Goal: Task Accomplishment & Management: Complete application form

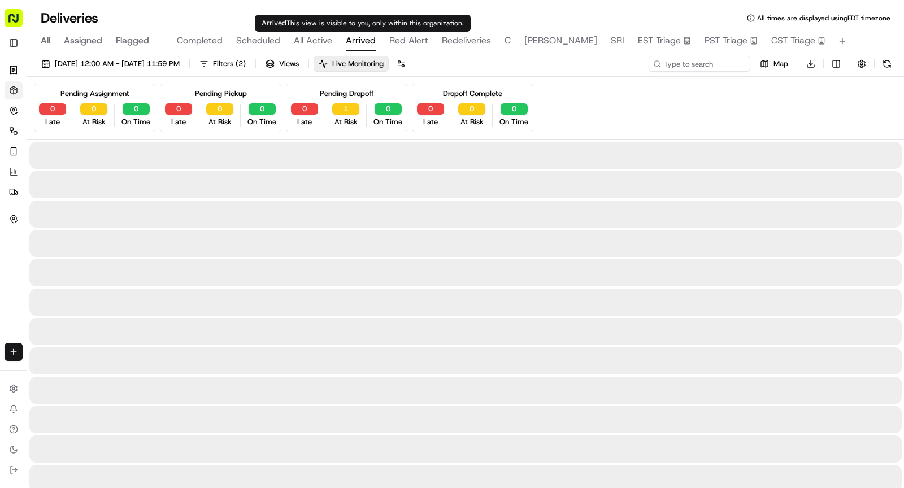
click at [351, 40] on span "Arrived" at bounding box center [361, 41] width 30 height 14
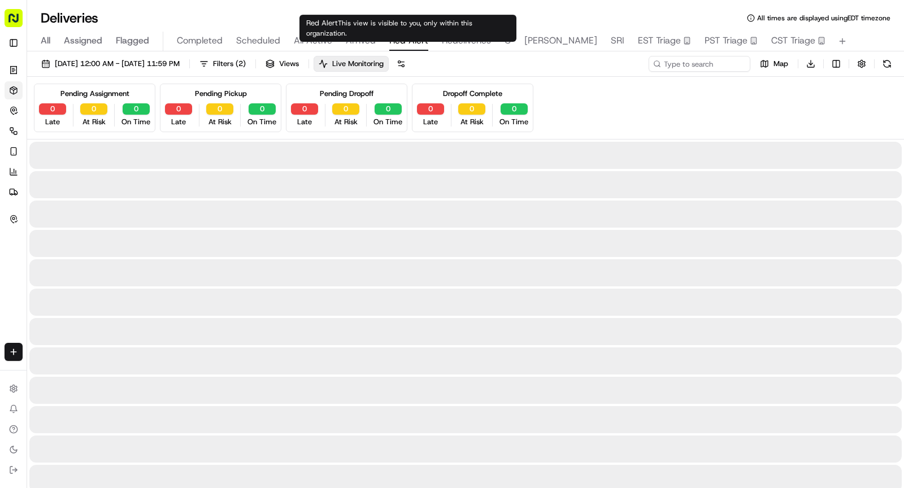
click at [402, 38] on span "Red Alert" at bounding box center [408, 41] width 39 height 14
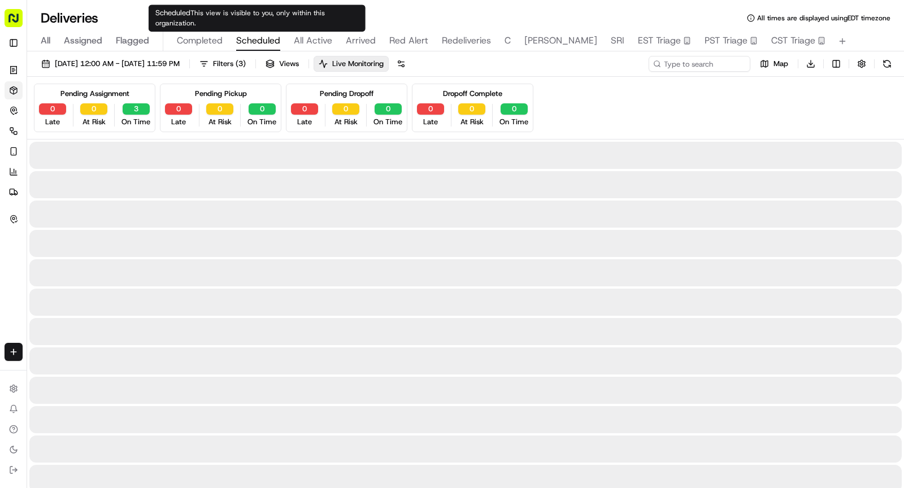
click at [275, 36] on span "Scheduled" at bounding box center [258, 41] width 44 height 14
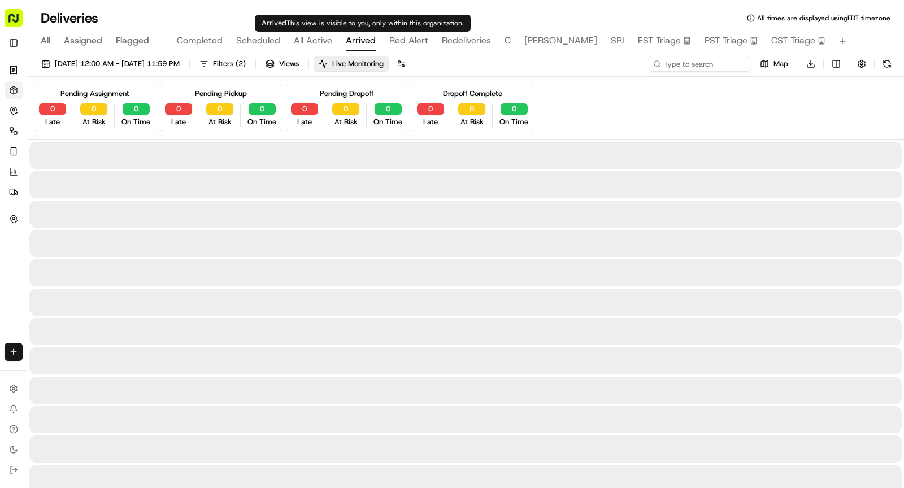
click at [366, 39] on span "Arrived" at bounding box center [361, 41] width 30 height 14
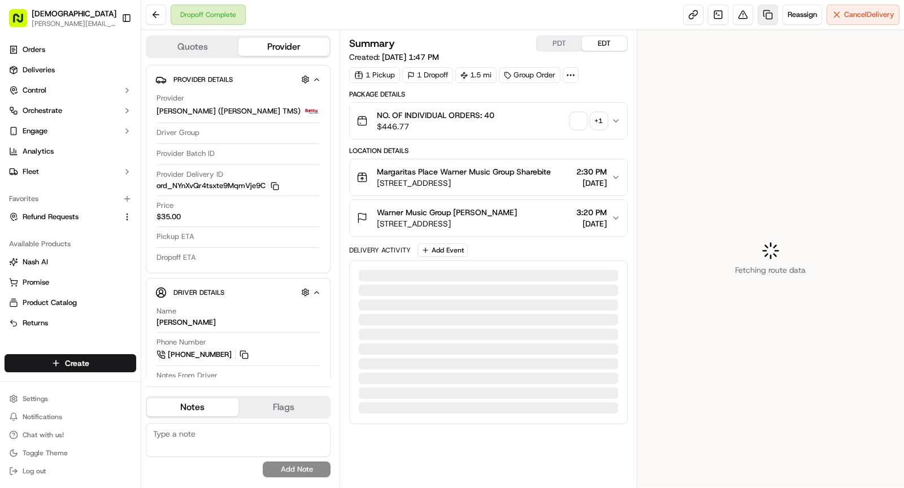
click at [765, 19] on link at bounding box center [768, 15] width 20 height 20
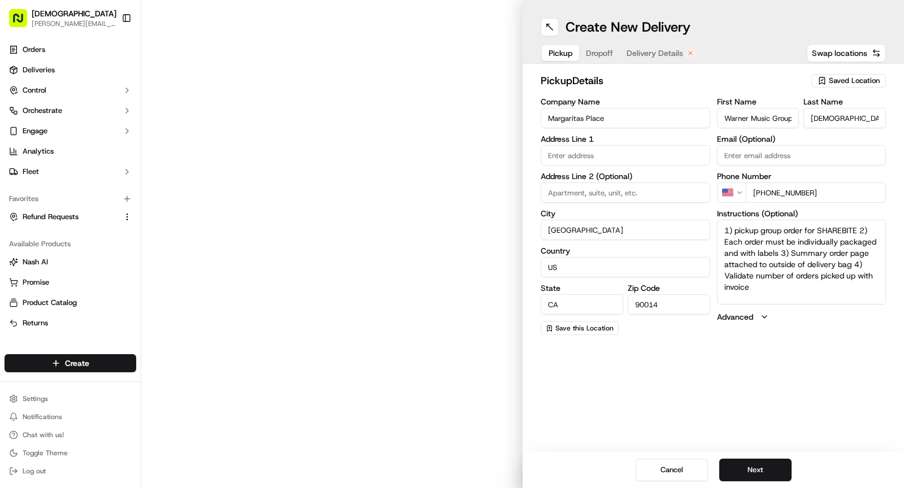
type input "103 E 7th St"
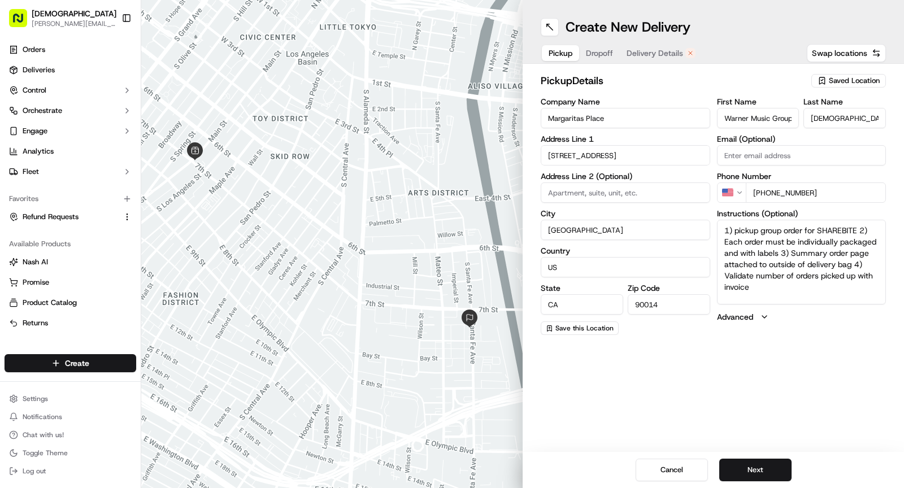
drag, startPoint x: 758, startPoint y: 297, endPoint x: 705, endPoint y: 221, distance: 92.1
click at [705, 221] on div "Company Name Margaritas Place Address Line 1 103 E 7th St Address Line 2 (Optio…" at bounding box center [713, 216] width 345 height 237
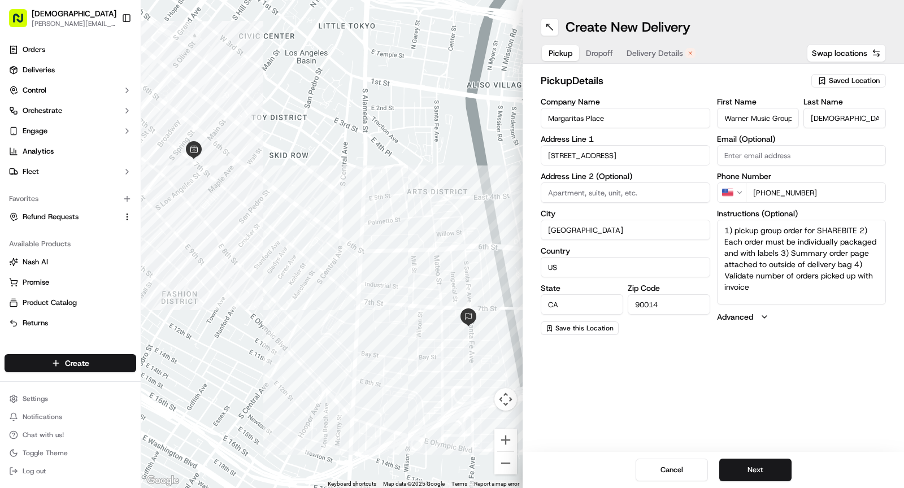
paste textarea "Ask for SHAREBITE REDELIVERY for to be delivered to . If any issues with pickup…"
type textarea "Ask for SHAREBITE REDELIVERY for to be delivered to . If any issues with pickup…"
click at [607, 56] on span "Dropoff" at bounding box center [599, 52] width 27 height 11
click at [571, 123] on input "Warner Music Group" at bounding box center [625, 118] width 169 height 20
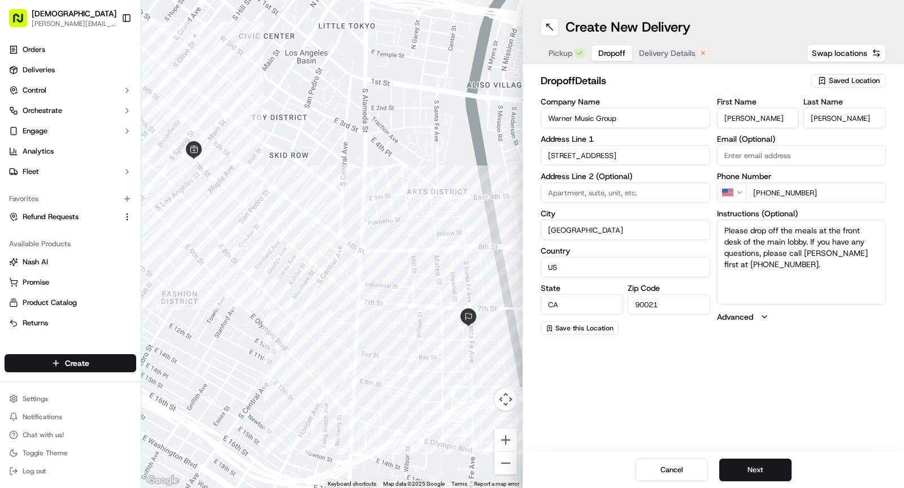
click at [571, 123] on input "Warner Music Group" at bounding box center [625, 118] width 169 height 20
click at [546, 119] on input "Warner Music Group" at bounding box center [625, 118] width 169 height 20
type input "Redelivery for Warner Music Group"
click at [558, 56] on span "Pickup" at bounding box center [561, 52] width 24 height 11
click at [852, 230] on textarea "Ask for SHAREBITE REDELIVERY for to be delivered to . If any issues with pickup…" at bounding box center [801, 262] width 169 height 85
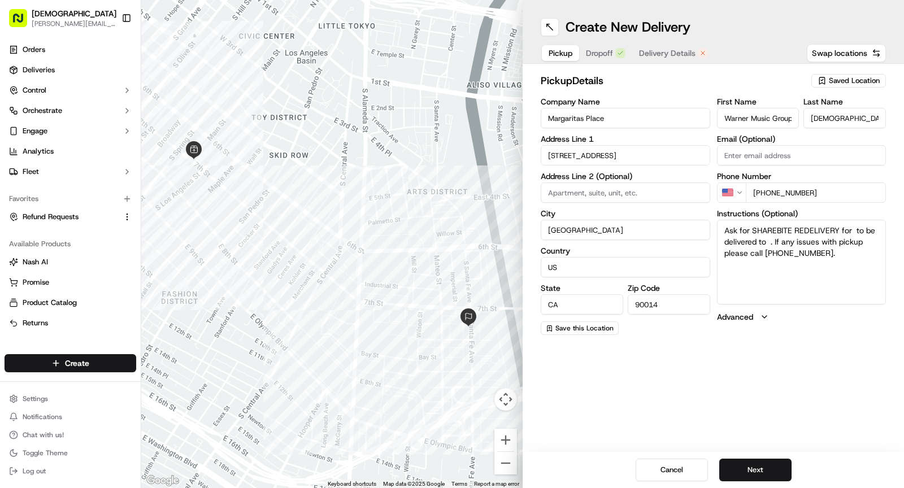
paste textarea "Warner Music Group"
click at [866, 247] on textarea "Ask for SHAREBITE REDELIVERY for Warner Music Group to be delivered to . If any…" at bounding box center [801, 262] width 169 height 85
click at [865, 243] on textarea "Ask for SHAREBITE REDELIVERY for Warner Music Group to be delivered to . If any…" at bounding box center [801, 262] width 169 height 85
paste textarea "Terrence Jones"
type textarea "Ask for SHAREBITE REDELIVERY for Warner Music Group to be delivered to Terrence…"
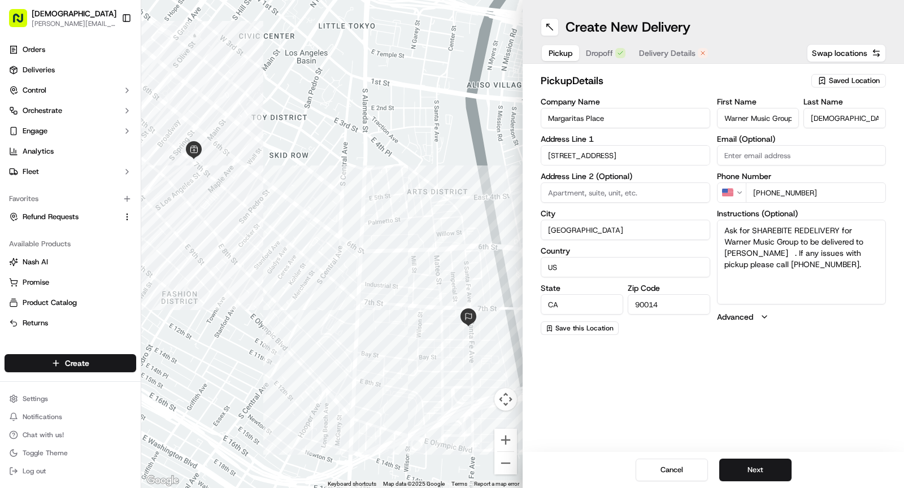
click at [603, 49] on span "Dropoff" at bounding box center [599, 52] width 27 height 11
click at [758, 115] on input "Phillip" at bounding box center [758, 118] width 82 height 20
paste input "Terrence Jones"
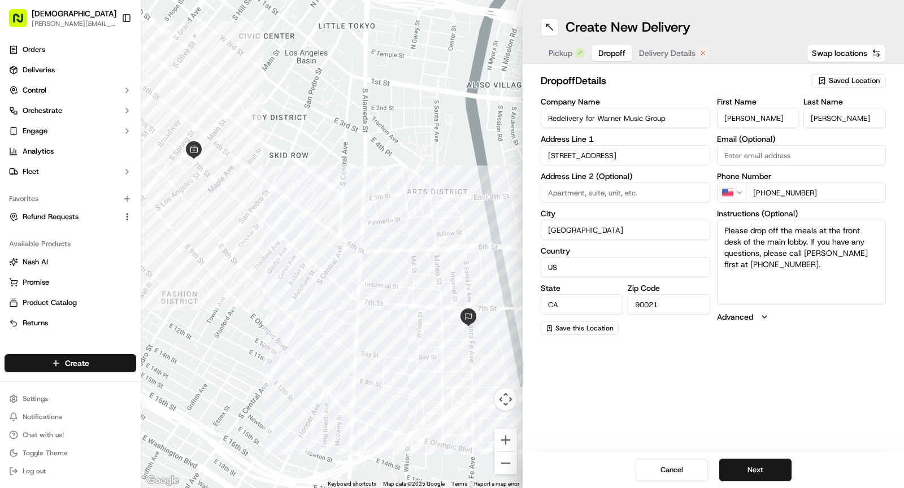
drag, startPoint x: 755, startPoint y: 116, endPoint x: 781, endPoint y: 120, distance: 26.3
click at [781, 120] on input "Terrence Jones" at bounding box center [758, 118] width 82 height 20
type input "Terrence"
click at [824, 120] on input "Trigueros" at bounding box center [844, 118] width 82 height 20
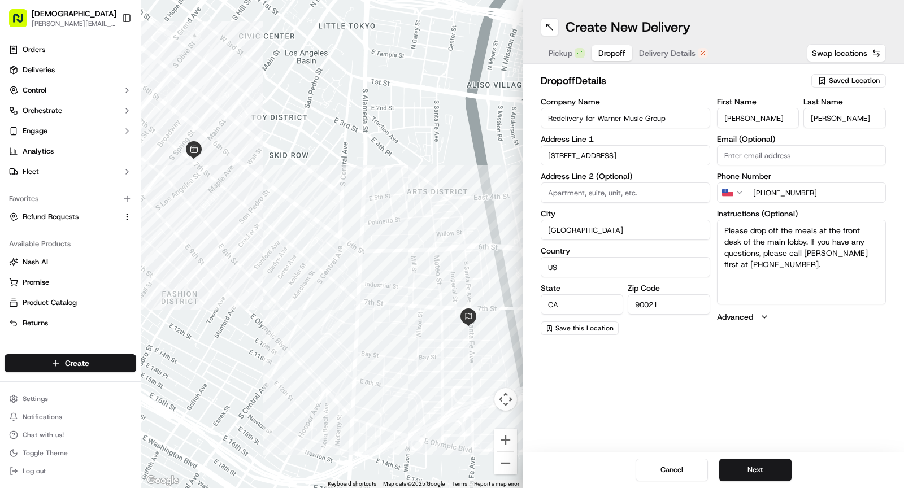
click at [824, 120] on input "Trigueros" at bounding box center [844, 118] width 82 height 20
paste input "Jones"
type input "Jones"
drag, startPoint x: 778, startPoint y: 274, endPoint x: 710, endPoint y: 223, distance: 85.1
click at [710, 223] on div "Company Name Redelivery for Warner Music Group Address Line 1 777 S Santa Fe Av…" at bounding box center [713, 216] width 345 height 237
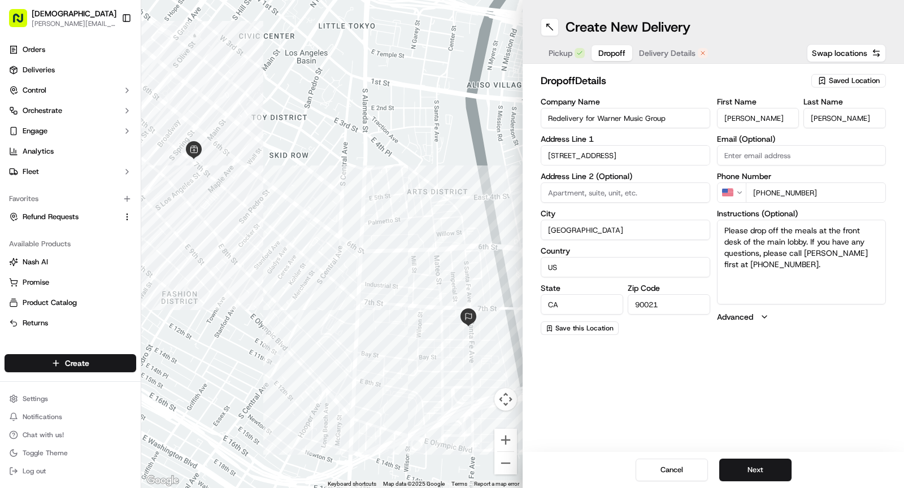
drag, startPoint x: 763, startPoint y: 264, endPoint x: 851, endPoint y: 253, distance: 89.3
click at [851, 253] on textarea "Please drop off the meals at the front desk of the main lobby. If you have any …" at bounding box center [801, 262] width 169 height 85
drag, startPoint x: 764, startPoint y: 194, endPoint x: 842, endPoint y: 193, distance: 77.4
click at [842, 193] on input "+1 626 478 6103" at bounding box center [816, 192] width 141 height 20
paste input "tel"
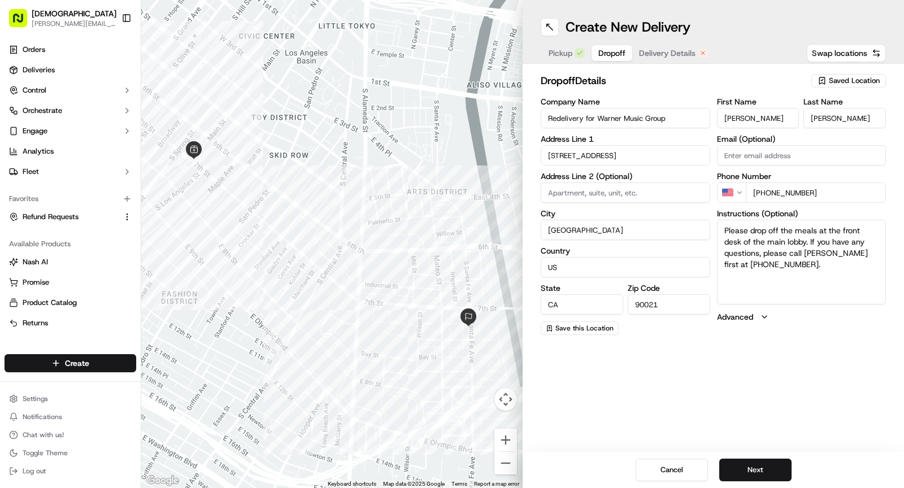
type input "+1 626 478 6103"
click at [799, 264] on textarea "Please drop off the meals at the front desk of the main lobby. If you have any …" at bounding box center [801, 262] width 169 height 85
click at [654, 48] on span "Delivery Details" at bounding box center [667, 52] width 56 height 11
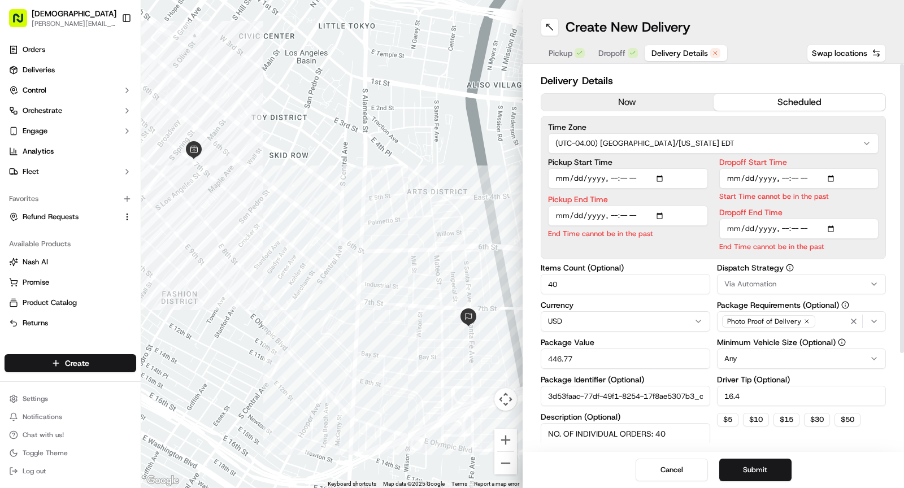
click at [623, 100] on button "now" at bounding box center [627, 102] width 172 height 17
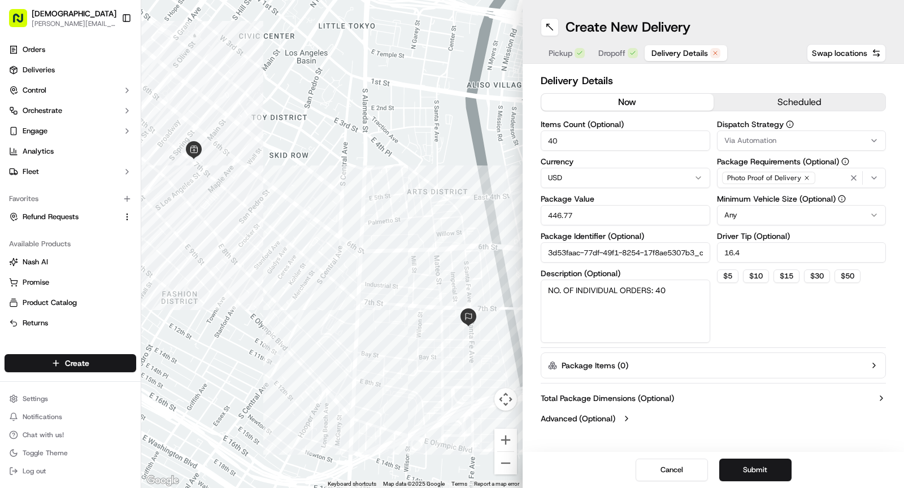
click at [596, 142] on input "40" at bounding box center [625, 140] width 169 height 20
click at [582, 219] on input "446.77" at bounding box center [625, 215] width 169 height 20
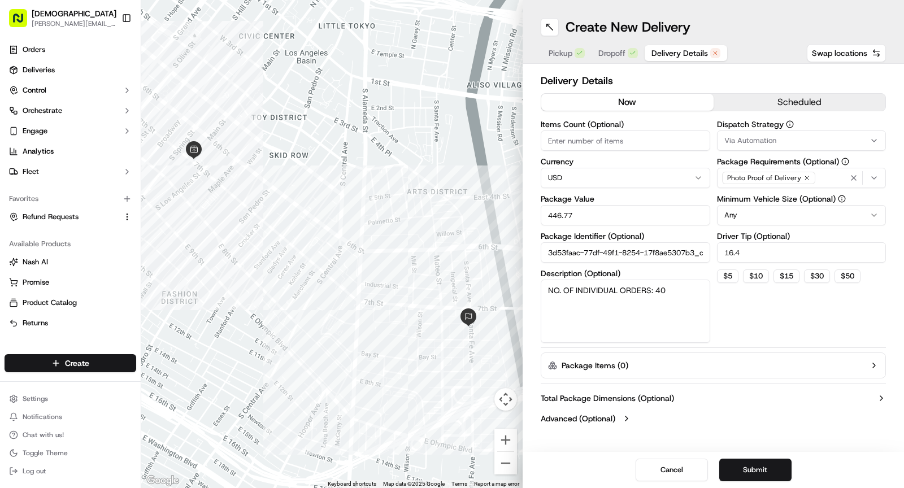
click at [582, 219] on input "446.77" at bounding box center [625, 215] width 169 height 20
type input "30"
click at [606, 304] on textarea "NO. OF INDIVIDUAL ORDERS: 40" at bounding box center [625, 311] width 169 height 63
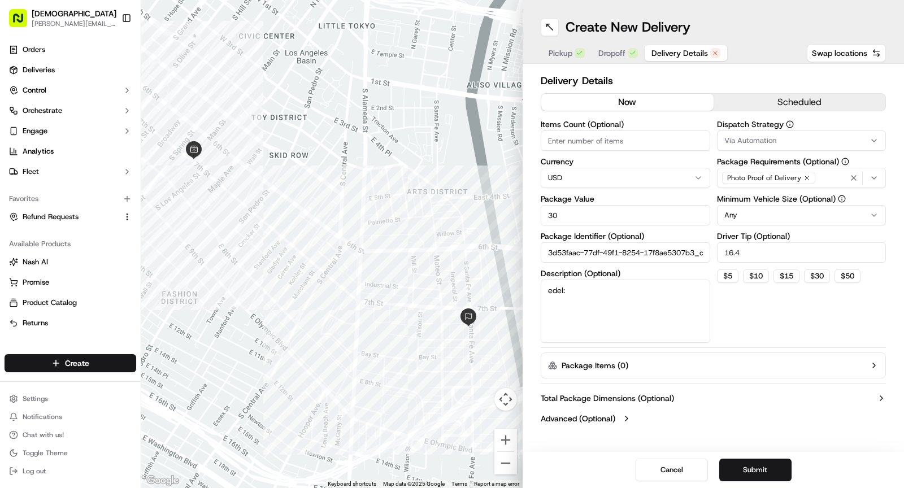
click at [606, 304] on textarea "edel:" at bounding box center [625, 311] width 169 height 63
click at [629, 306] on textarea "edel:" at bounding box center [625, 311] width 169 height 63
type textarea "Redel:1"
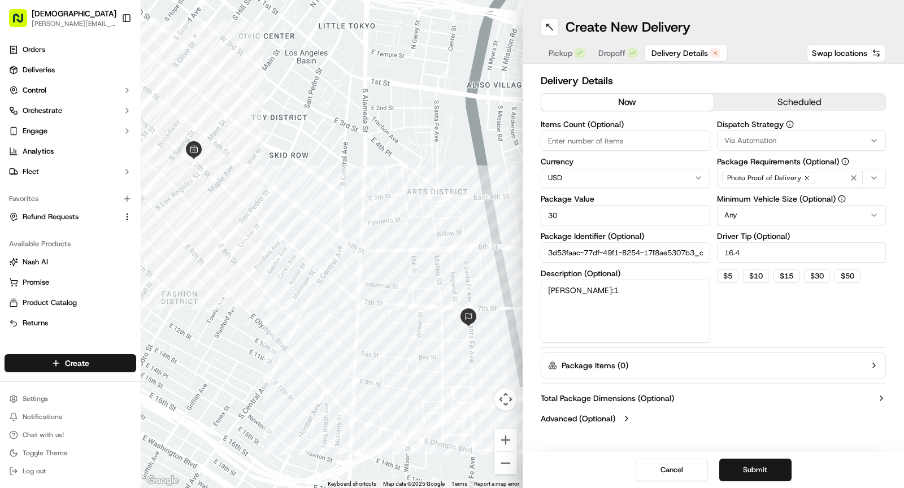
click at [746, 256] on input "16.4" at bounding box center [801, 252] width 169 height 20
type input "3"
click at [621, 139] on input "Items Count (Optional)" at bounding box center [625, 140] width 169 height 20
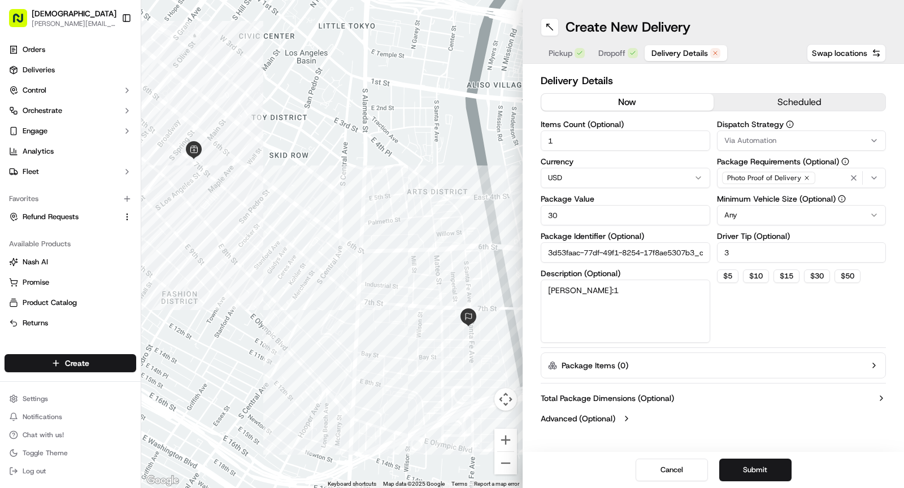
type input "1"
click at [627, 329] on textarea "Redel:1" at bounding box center [625, 311] width 169 height 63
click at [615, 54] on span "Dropoff" at bounding box center [611, 52] width 27 height 11
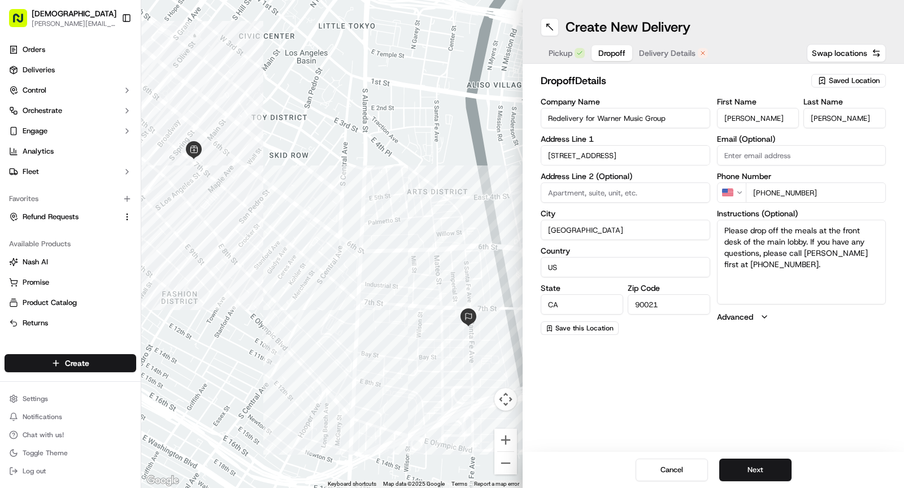
click at [655, 54] on span "Delivery Details" at bounding box center [667, 52] width 56 height 11
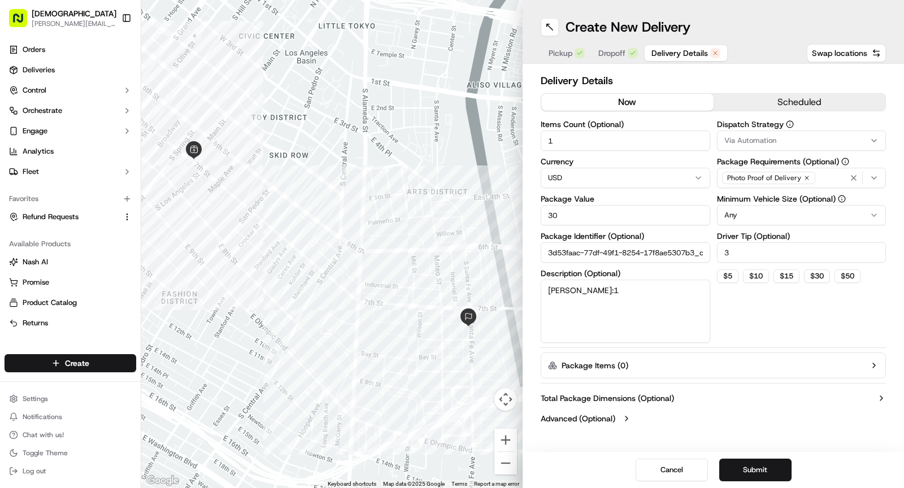
click at [604, 51] on span "Dropoff" at bounding box center [611, 52] width 27 height 11
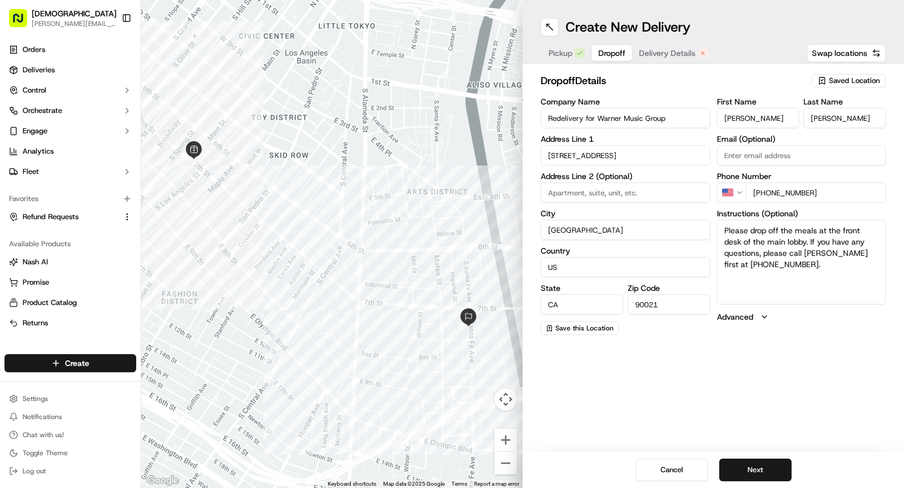
drag, startPoint x: 781, startPoint y: 272, endPoint x: 663, endPoint y: 186, distance: 145.2
click at [663, 186] on div "Company Name Redelivery for Warner Music Group Address Line 1 777 S Santa Fe Av…" at bounding box center [713, 216] width 345 height 237
click at [658, 58] on span "Delivery Details" at bounding box center [667, 52] width 56 height 11
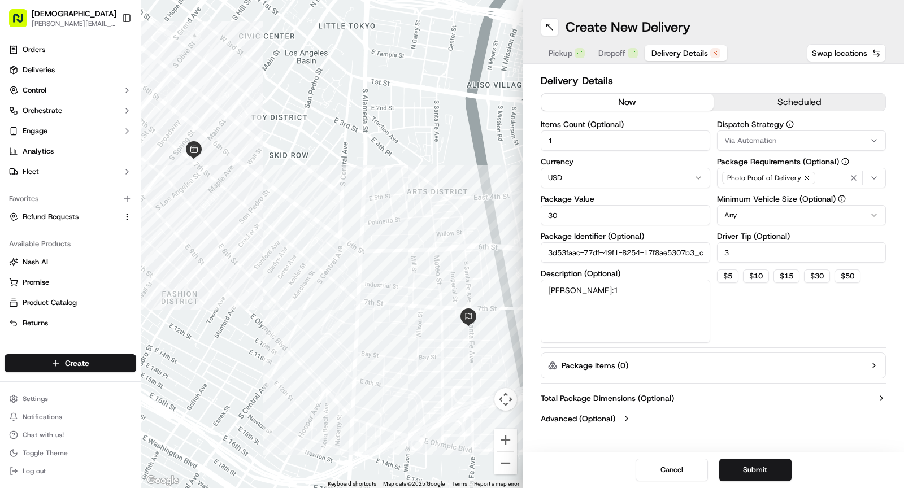
click at [762, 453] on div "Cancel Submit" at bounding box center [713, 470] width 381 height 36
click at [762, 462] on button "Submit" at bounding box center [755, 470] width 72 height 23
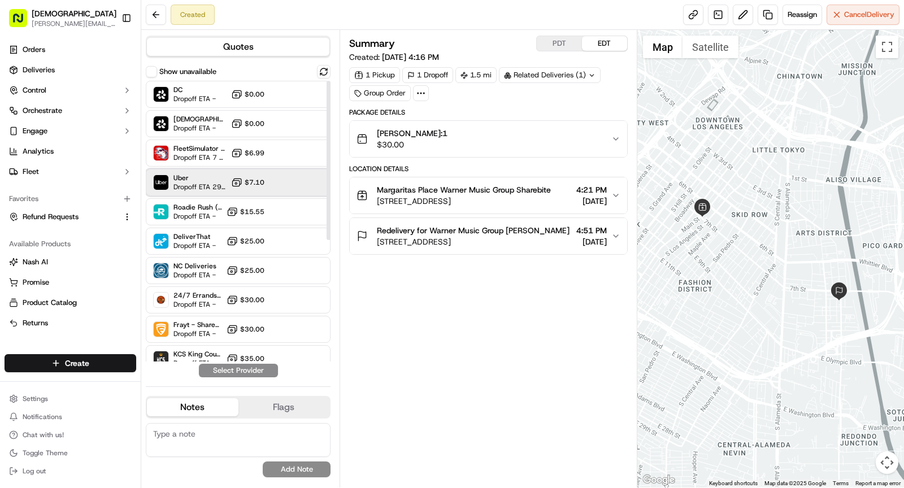
click at [203, 182] on span "Dropoff ETA 29 minutes" at bounding box center [199, 186] width 53 height 9
click at [248, 375] on button "Assign Provider" at bounding box center [238, 371] width 80 height 14
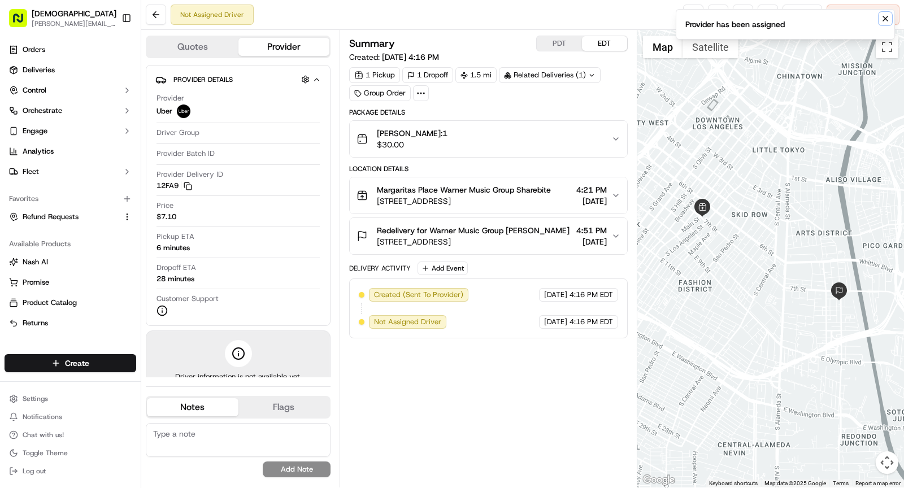
click at [886, 20] on icon "Notifications (F8)" at bounding box center [885, 18] width 9 height 9
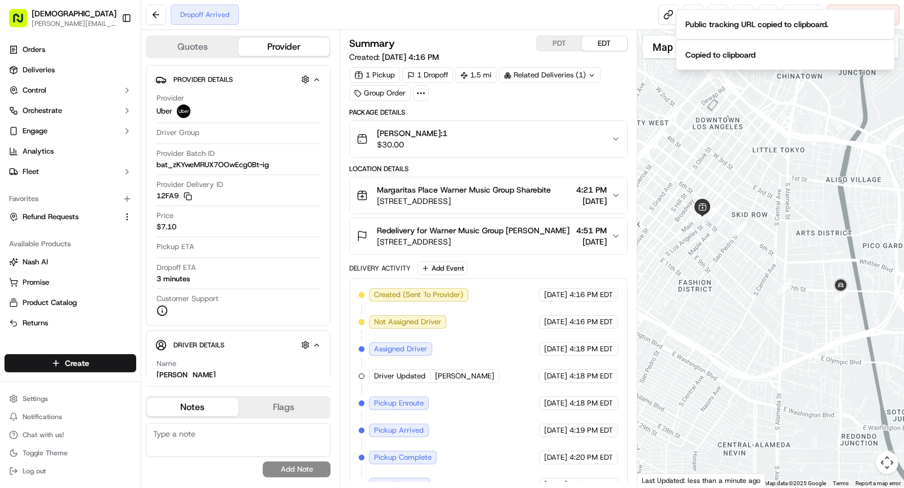
scroll to position [49, 0]
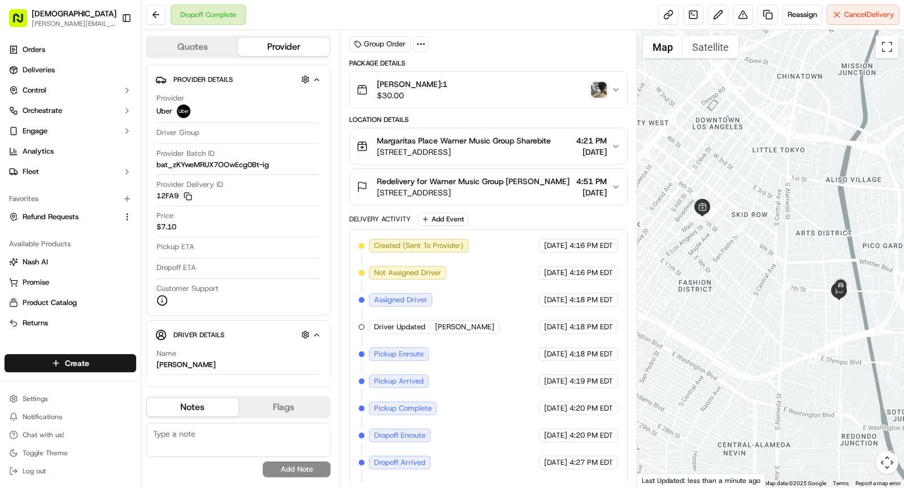
click at [603, 87] on img "button" at bounding box center [599, 90] width 16 height 16
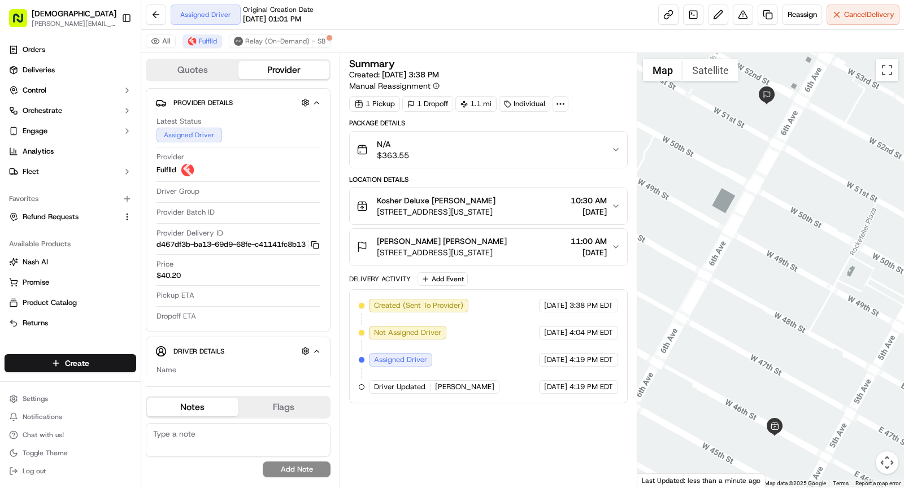
click at [478, 250] on span "[STREET_ADDRESS][US_STATE]" at bounding box center [442, 252] width 130 height 11
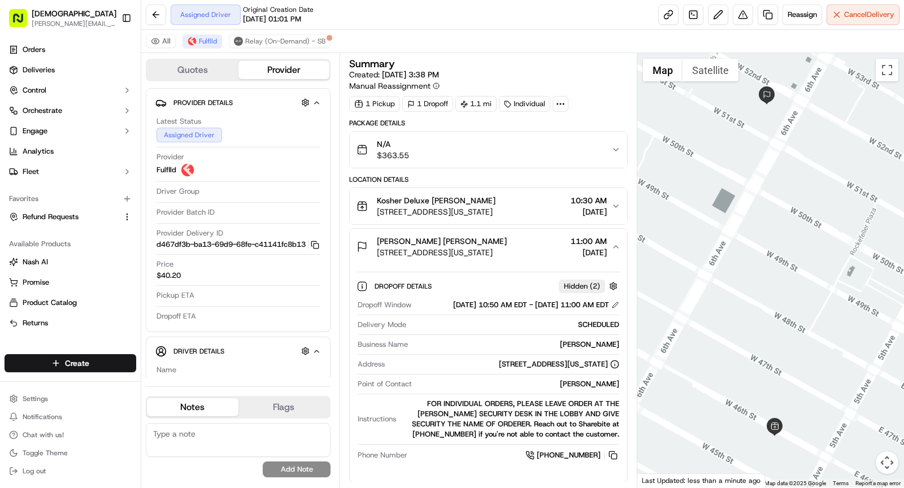
click at [526, 369] on div "[STREET_ADDRESS][US_STATE]" at bounding box center [559, 364] width 120 height 10
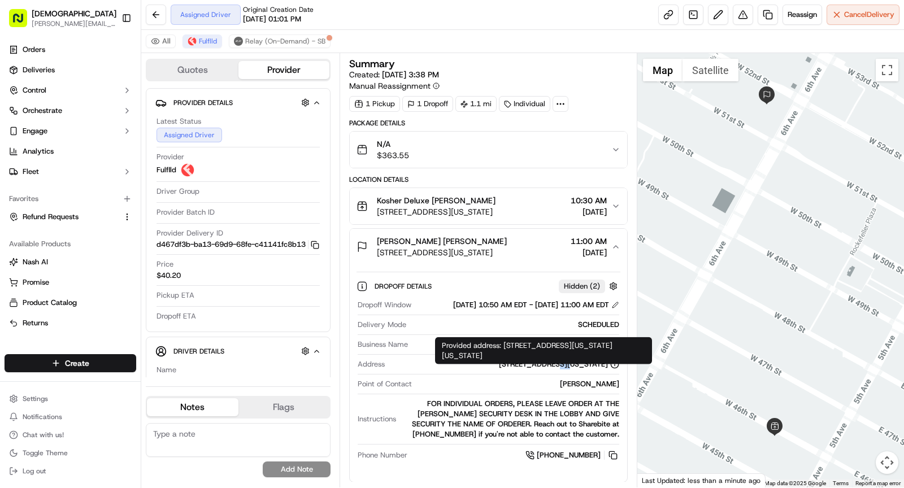
click at [526, 369] on div "[STREET_ADDRESS][US_STATE]" at bounding box center [559, 364] width 120 height 10
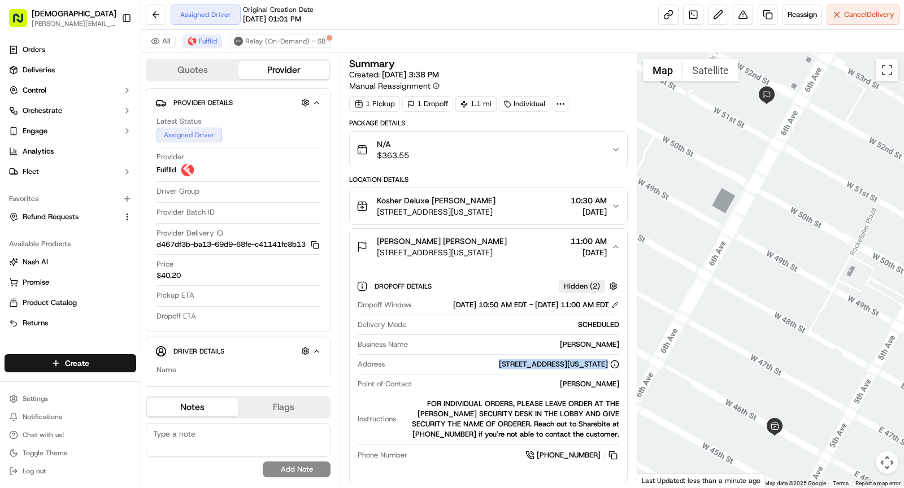
click at [526, 369] on div "[STREET_ADDRESS][US_STATE]" at bounding box center [559, 364] width 120 height 10
copy div "[STREET_ADDRESS][US_STATE]"
click at [501, 236] on div "Paul Weiss Jamiann Cassino" at bounding box center [442, 241] width 130 height 11
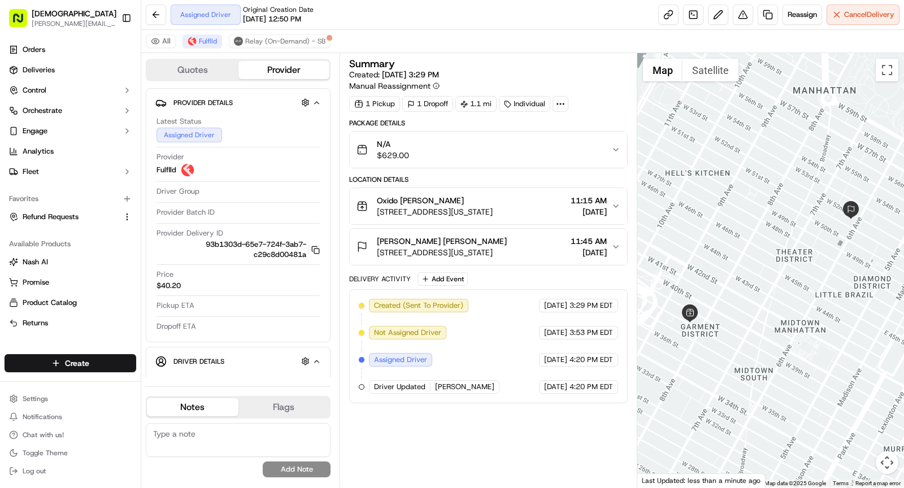
click at [473, 208] on span "[STREET_ADDRESS][US_STATE]" at bounding box center [435, 211] width 116 height 11
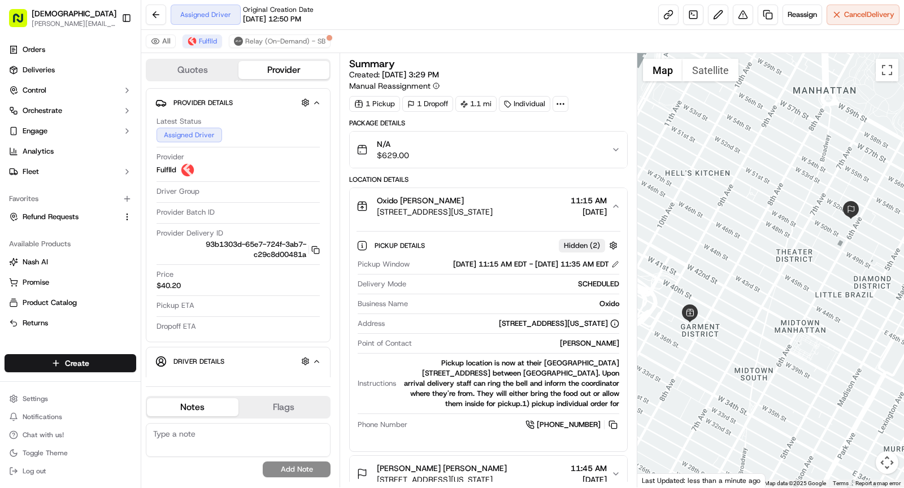
click at [499, 329] on div "[STREET_ADDRESS][US_STATE]" at bounding box center [559, 324] width 120 height 10
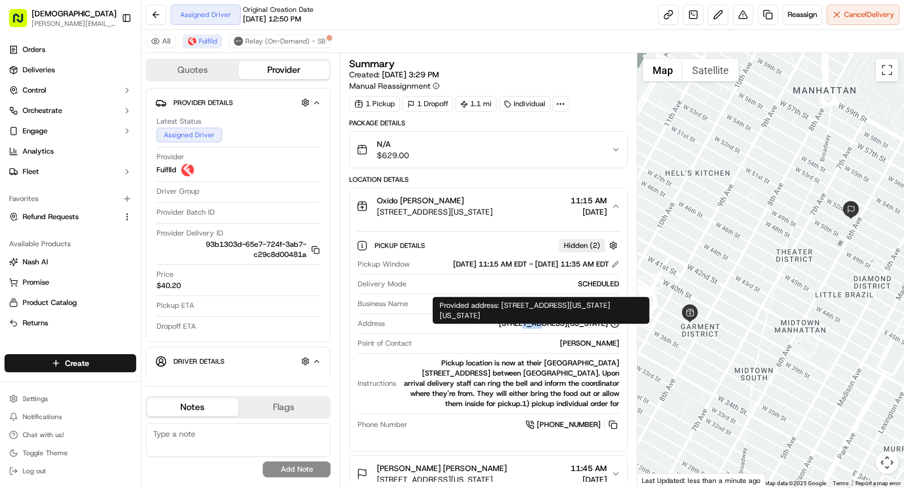
click at [499, 329] on div "[STREET_ADDRESS][US_STATE]" at bounding box center [559, 324] width 120 height 10
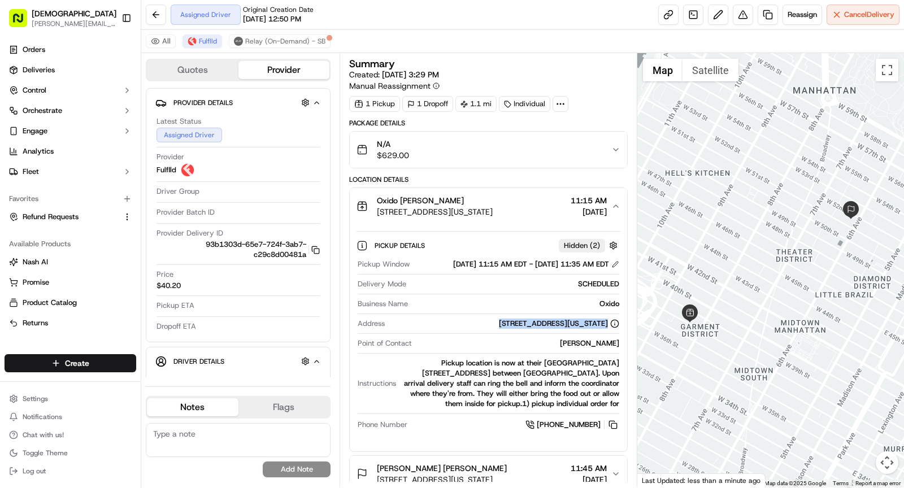
copy div "[STREET_ADDRESS][US_STATE]"
click at [500, 217] on button "Oxido [PERSON_NAME] [STREET_ADDRESS][US_STATE] 11:15 AM [DATE]" at bounding box center [488, 206] width 277 height 36
click at [493, 201] on div "Oxido [PERSON_NAME]" at bounding box center [435, 200] width 116 height 11
